Goal: Participate in discussion: Engage in conversation with other users on a specific topic

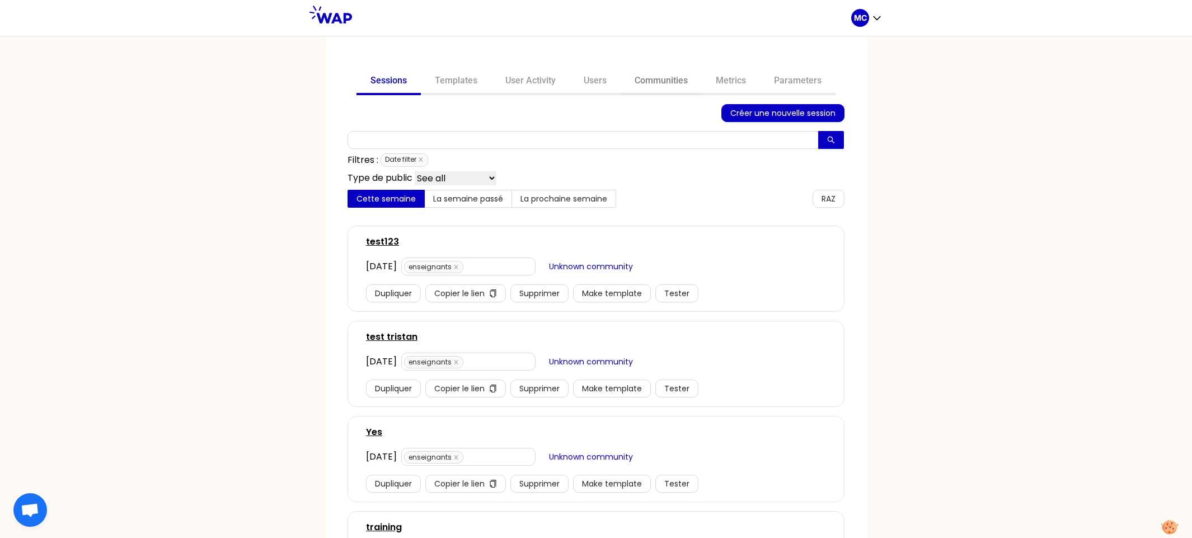
click at [668, 85] on link "Communities" at bounding box center [661, 81] width 81 height 27
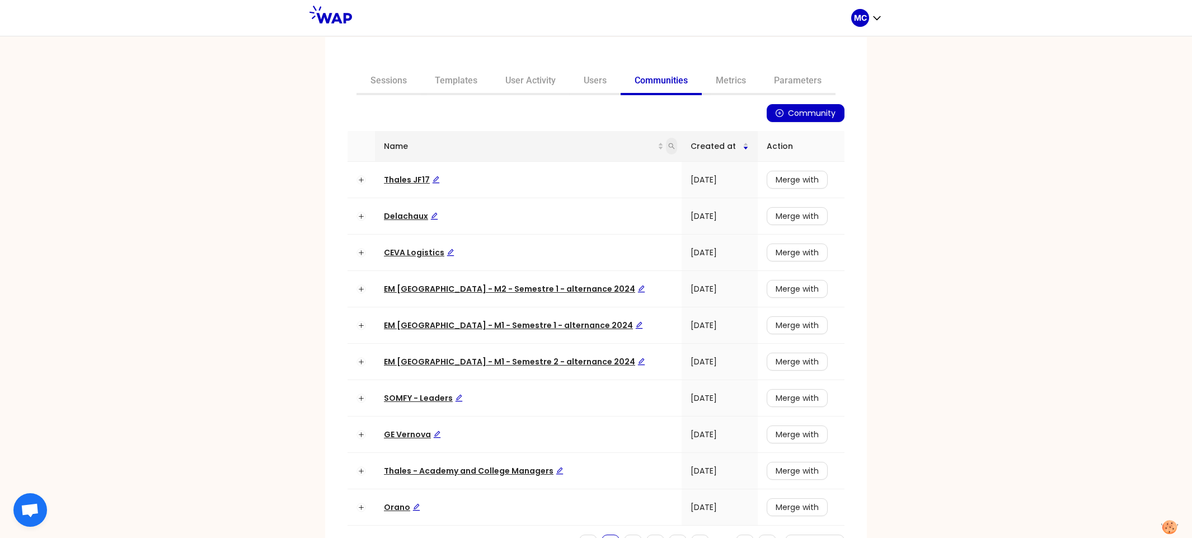
click at [668, 148] on icon "search" at bounding box center [671, 146] width 7 height 7
type input "i"
type input "dir"
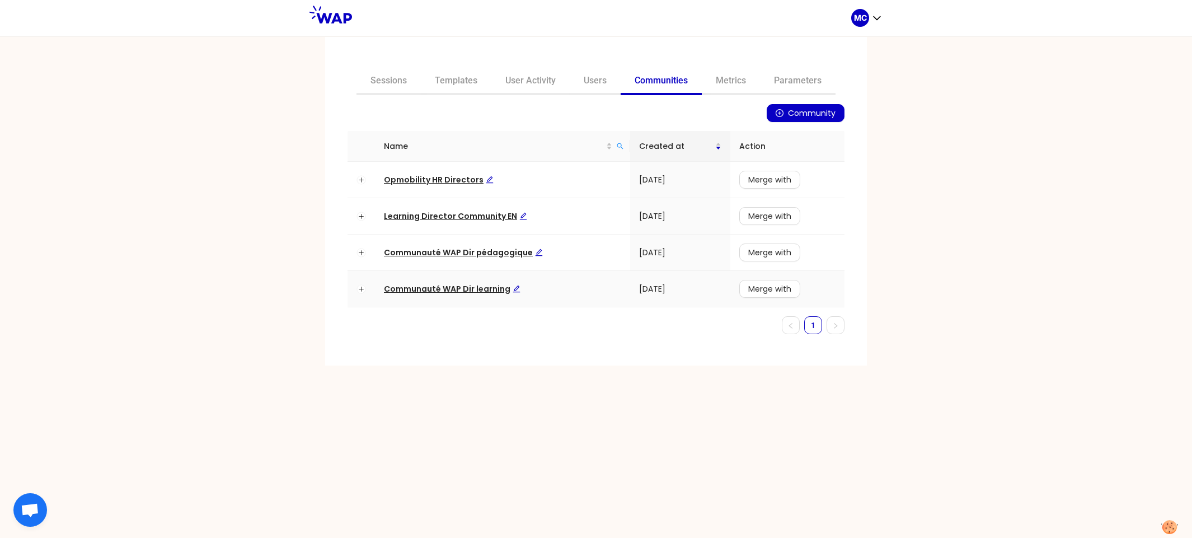
click at [485, 279] on td "Communauté WAP Dir learning" at bounding box center [502, 289] width 255 height 36
click at [477, 283] on span "Communauté WAP Dir learning" at bounding box center [452, 288] width 137 height 11
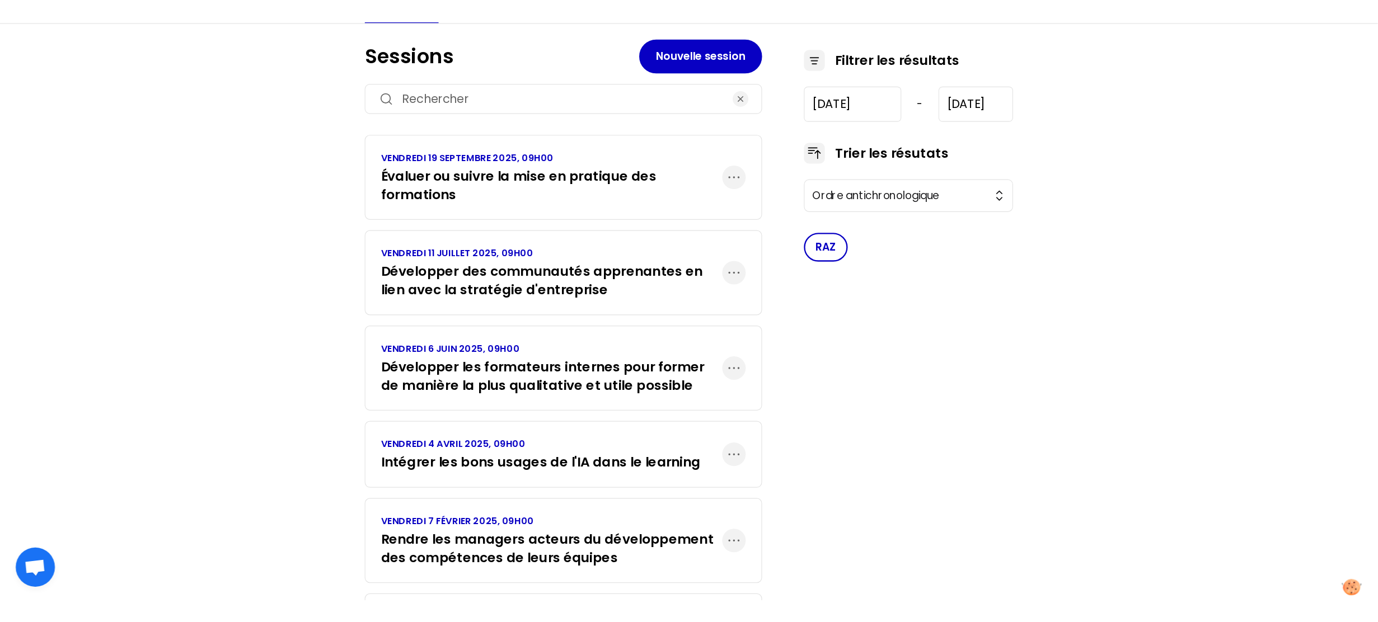
scroll to position [690, 0]
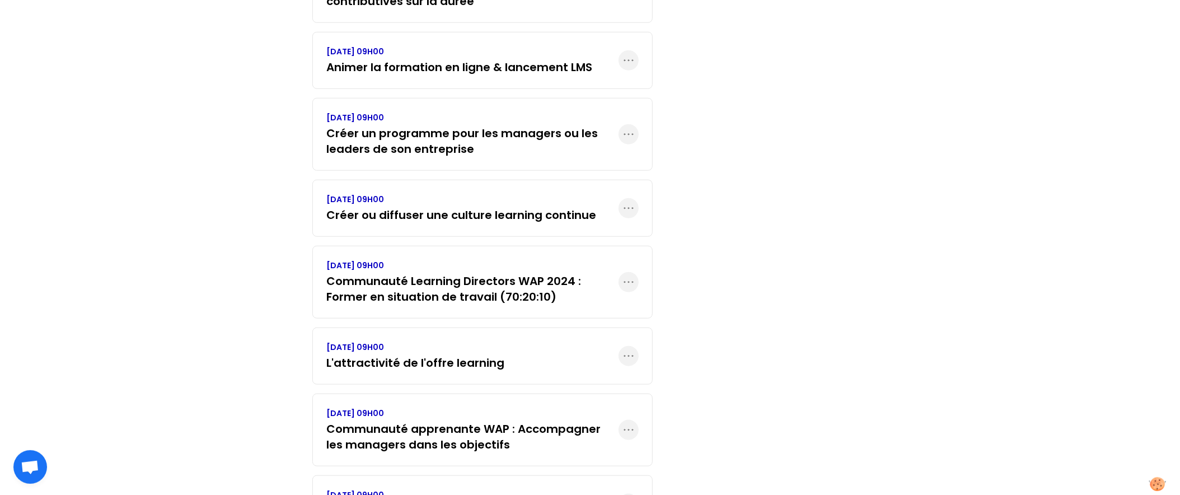
click at [779, 190] on div "Filtrer les résultats [DATE] - [DATE] Trier les résutats Ordre antichronologiqu…" at bounding box center [777, 120] width 179 height 1270
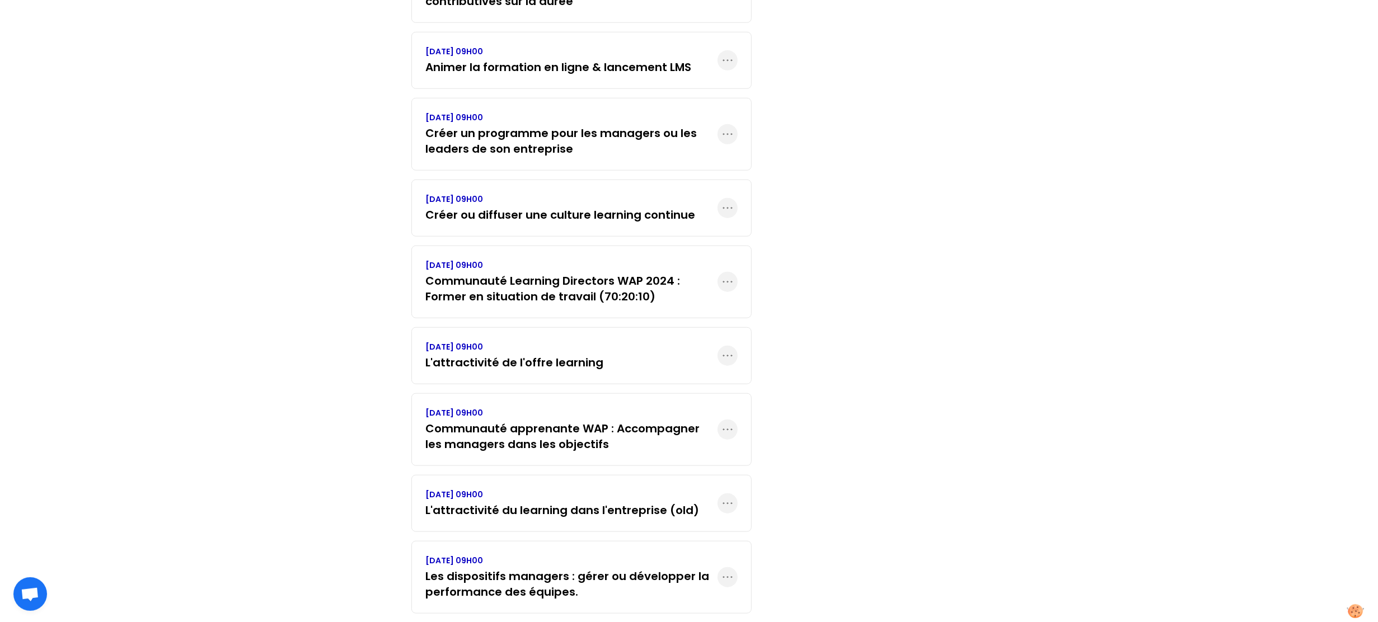
click at [997, 364] on div "MC C 60 membres Communauté WAP Dir learning Sessions Membres Modèles Invitation…" at bounding box center [689, 46] width 1378 height 1472
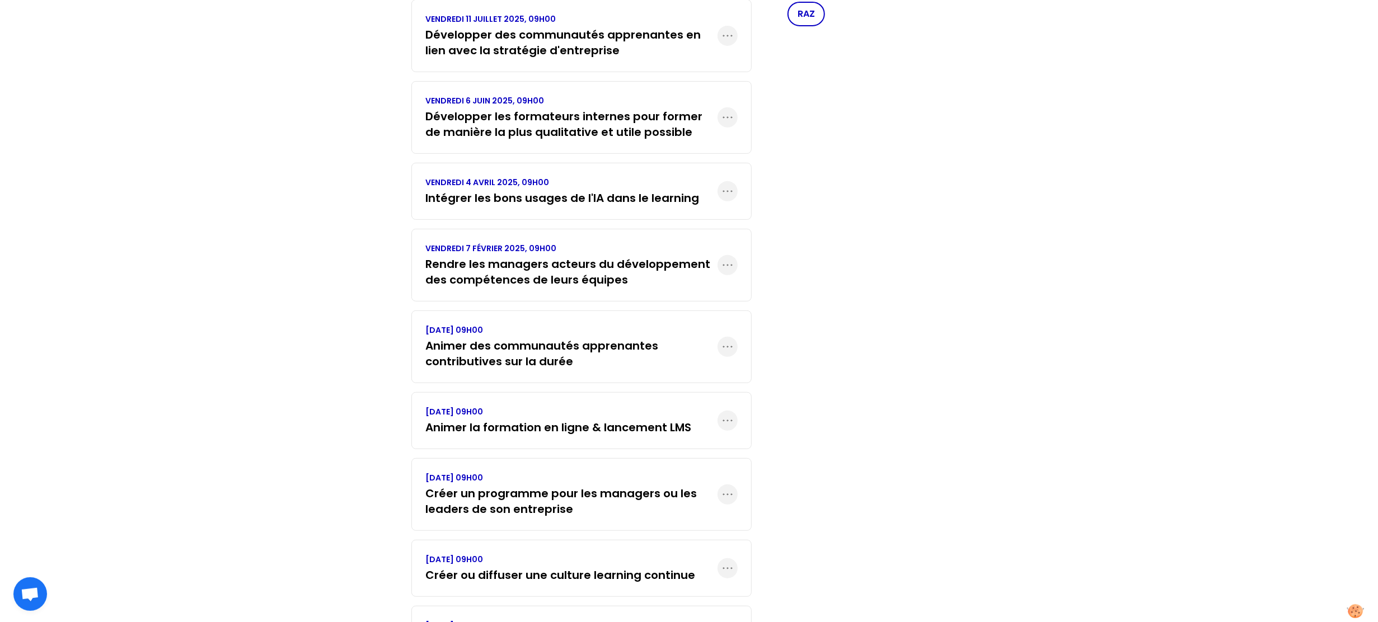
scroll to position [851, 0]
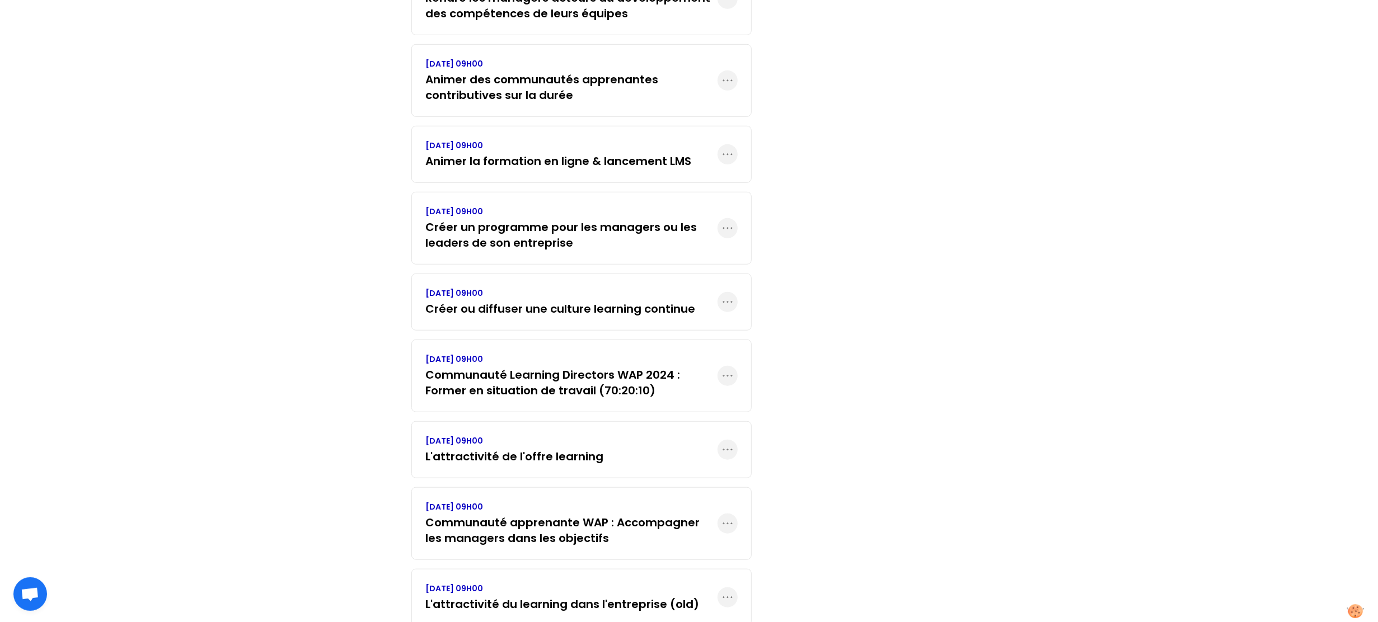
click at [384, 438] on div "MC C 60 membres Communauté WAP Dir learning Sessions Membres Modèles Invitation…" at bounding box center [689, 140] width 1378 height 1472
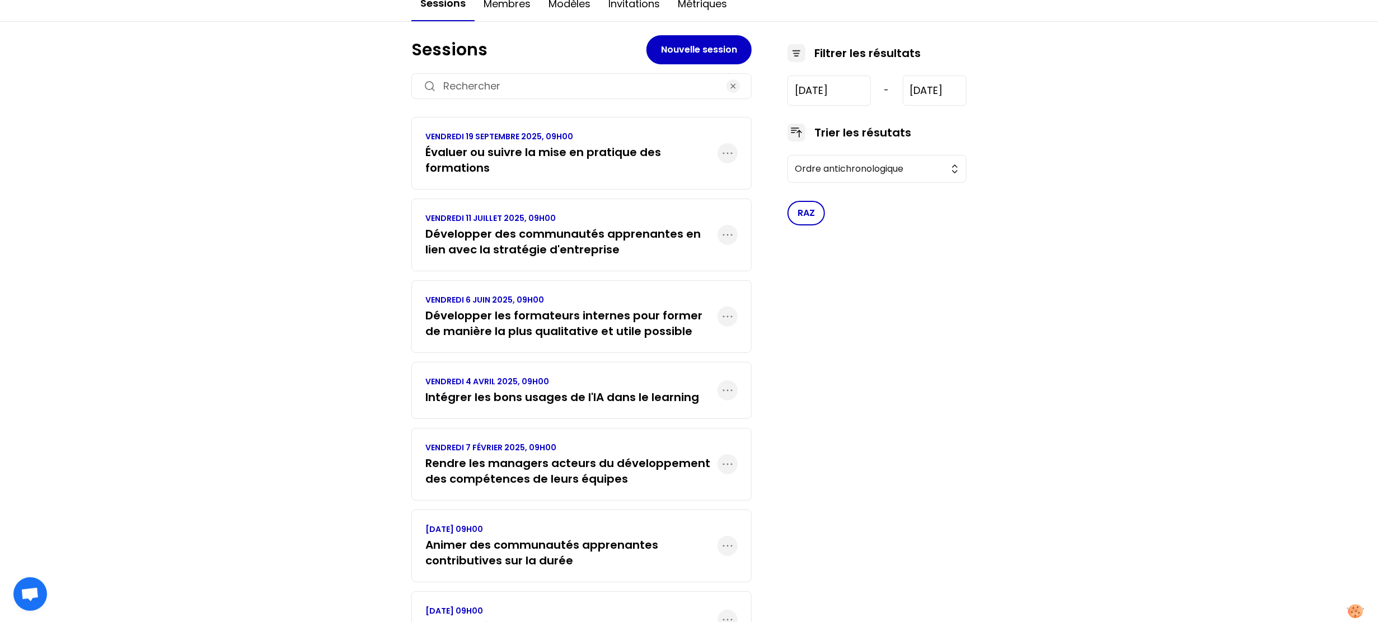
scroll to position [133, 0]
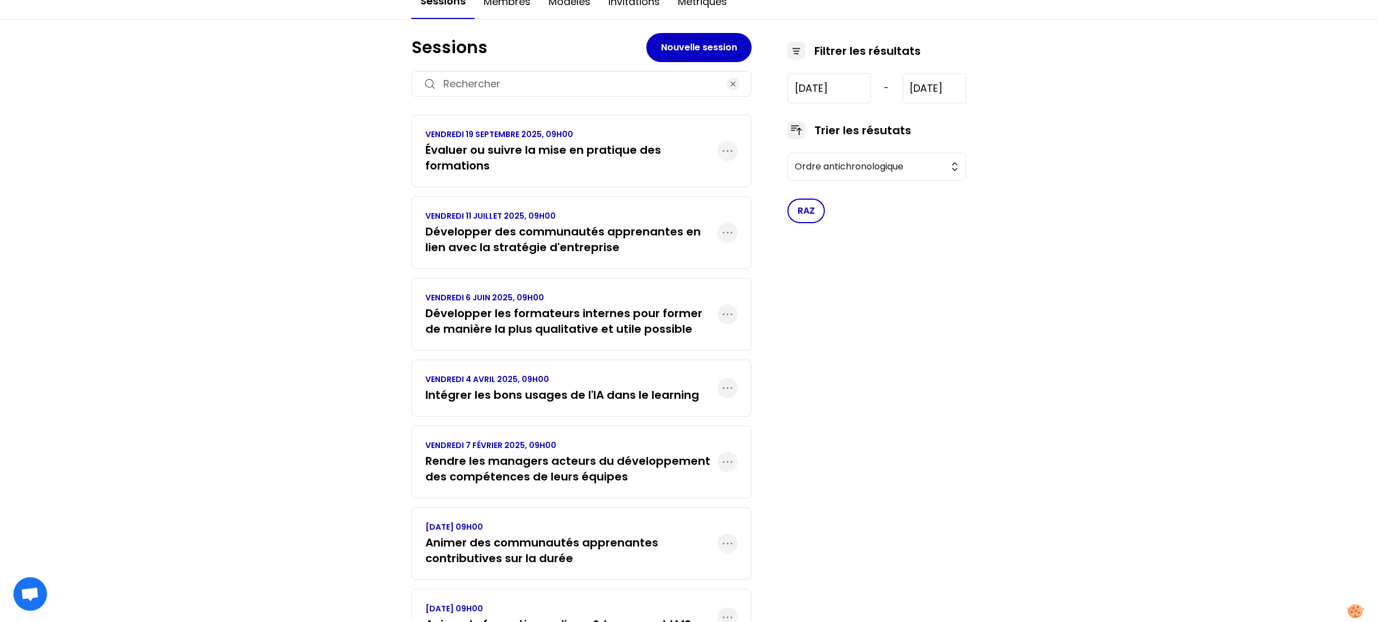
click at [384, 224] on div "MC C 60 membres Communauté WAP Dir learning Sessions Membres Modèles Invitation…" at bounding box center [689, 603] width 1378 height 1472
click at [389, 267] on div "MC C 60 membres Communauté WAP Dir learning Sessions Membres Modèles Invitation…" at bounding box center [689, 603] width 1378 height 1472
click at [632, 142] on h3 "Évaluer ou suivre la mise en pratique des formations" at bounding box center [571, 157] width 292 height 31
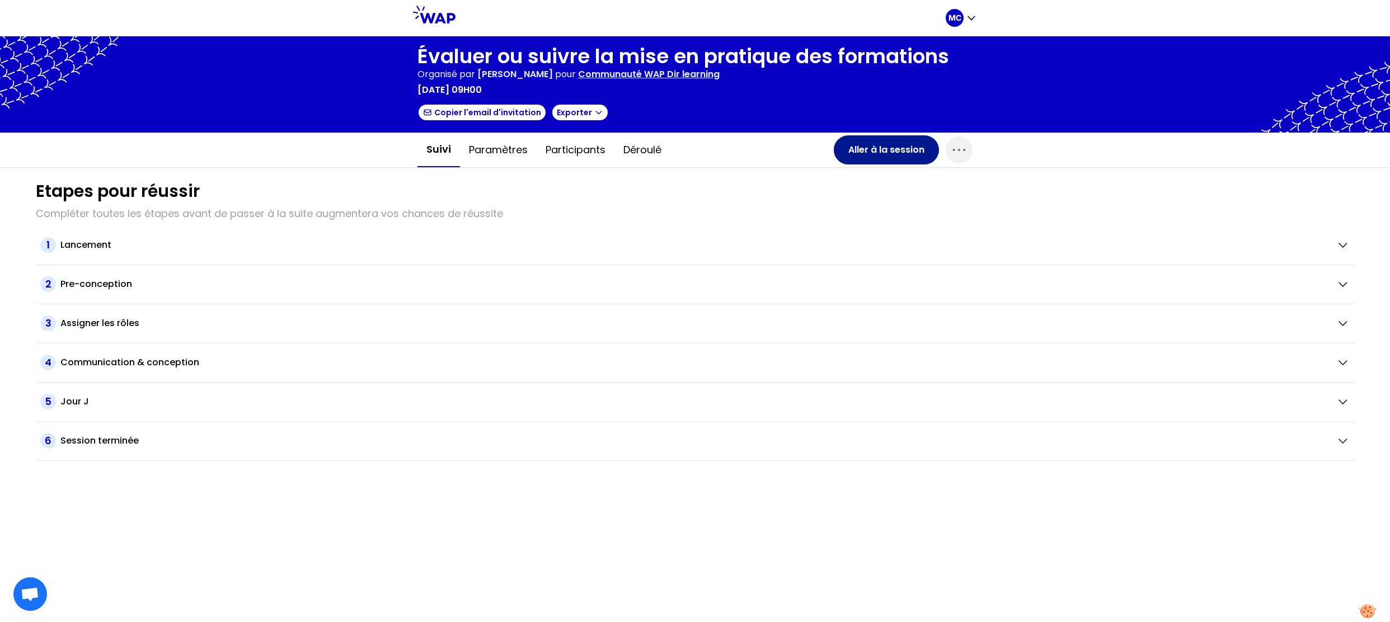
click at [877, 158] on button "Aller à la session" at bounding box center [886, 149] width 105 height 29
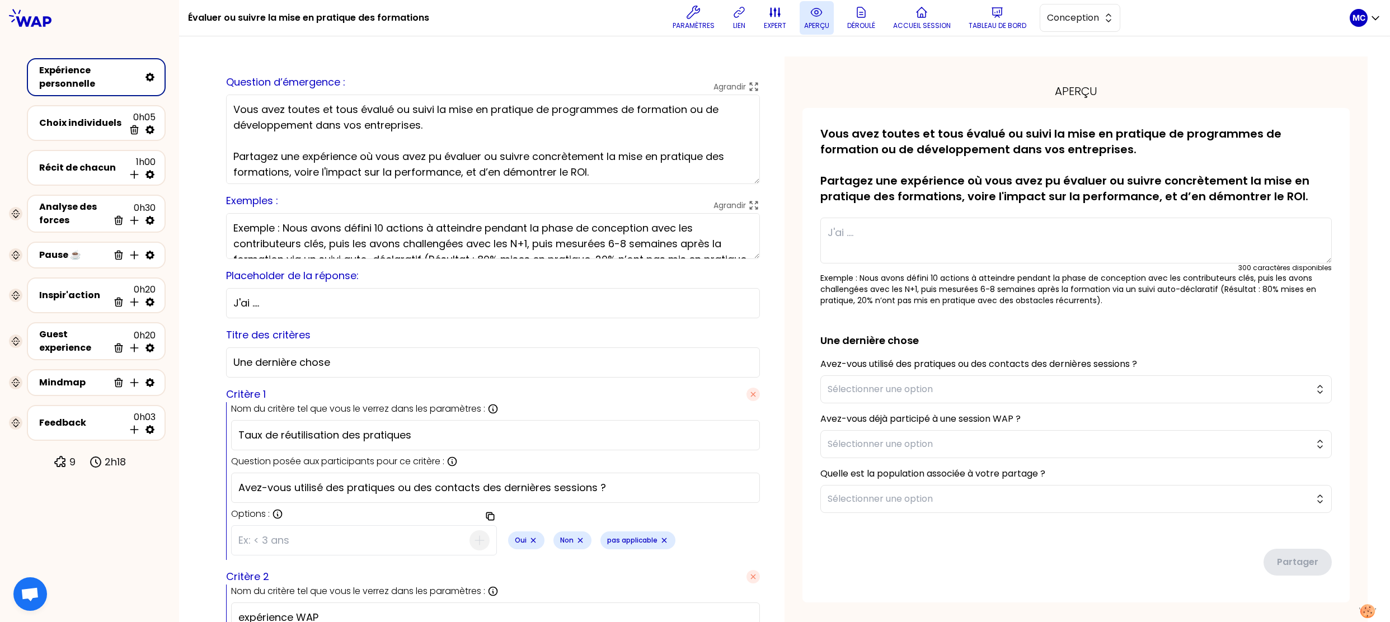
click at [822, 21] on p "aperçu" at bounding box center [816, 25] width 25 height 9
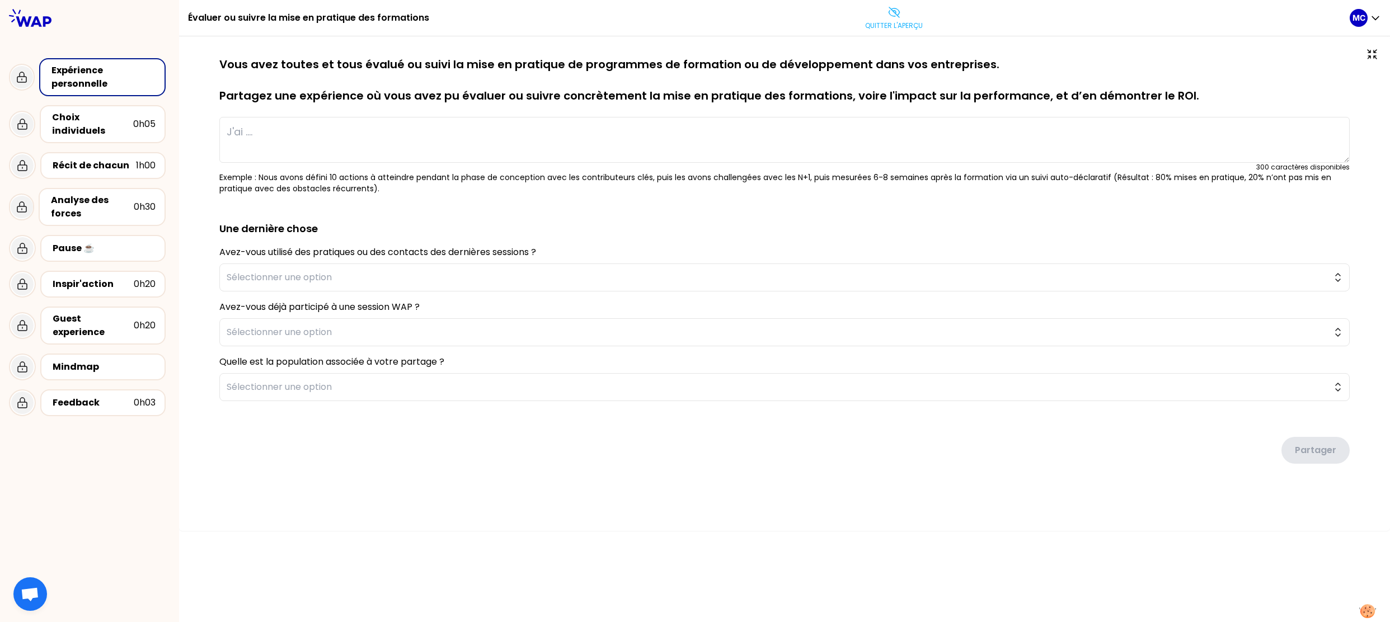
type textarea "Nous avons accompagné la transformation du métier de journaliste en déployant u…"
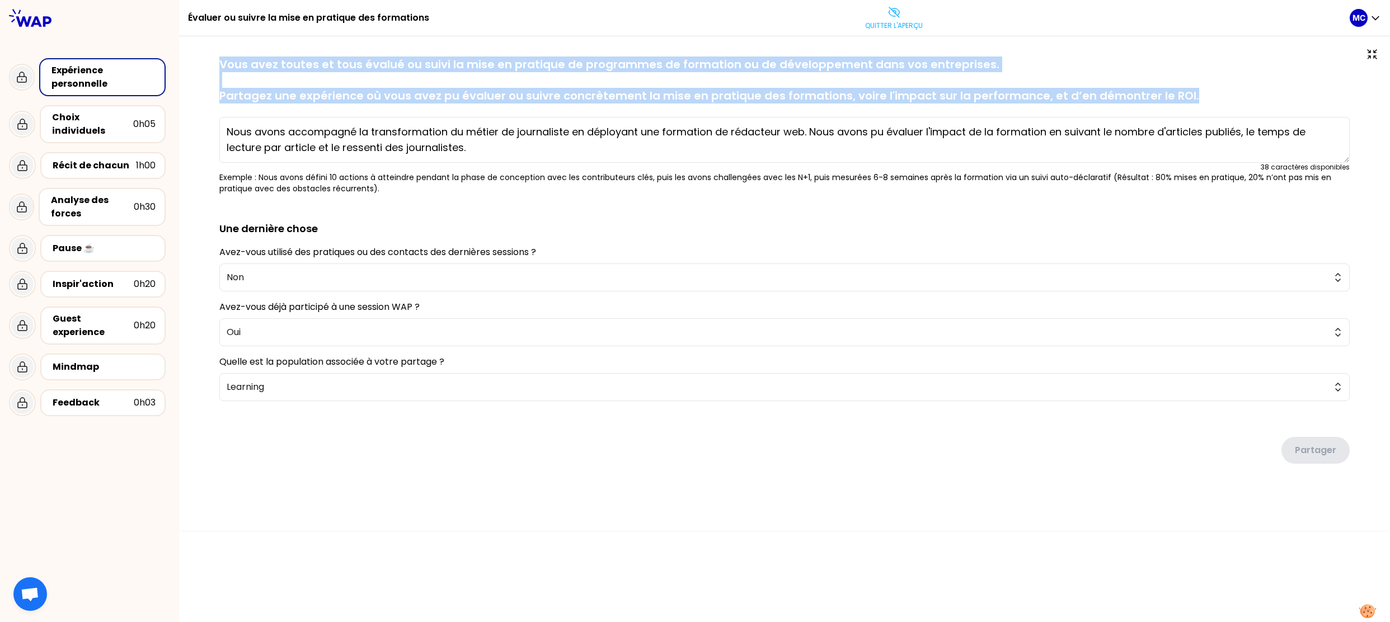
drag, startPoint x: 219, startPoint y: 68, endPoint x: 1236, endPoint y: 138, distance: 1019.8
click at [1191, 147] on div "sauvegardé Vous avez toutes et tous évalué ou suivi la mise en pratique de prog…" at bounding box center [784, 126] width 1130 height 138
